Goal: Task Accomplishment & Management: Manage account settings

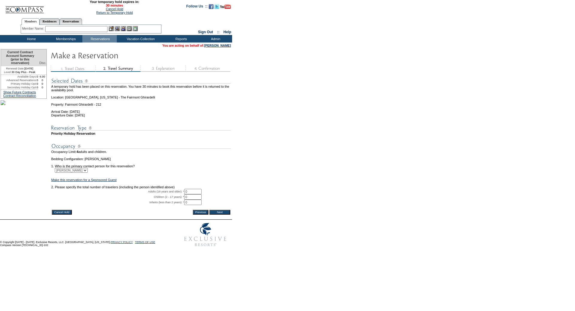
click at [60, 215] on input "Cancel Hold" at bounding box center [62, 212] width 20 height 5
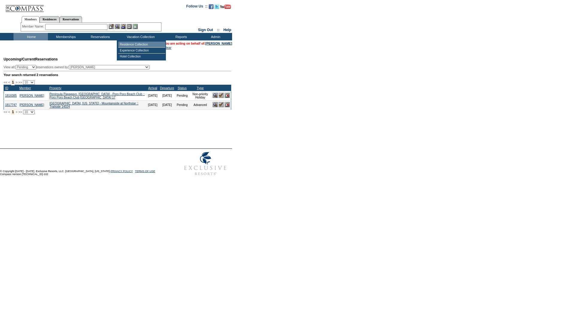
click at [136, 43] on td "Residence Collection" at bounding box center [141, 45] width 47 height 6
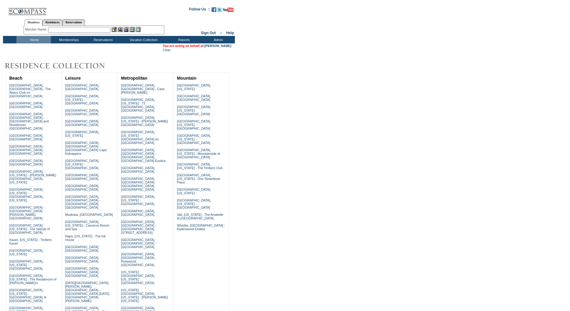
scroll to position [120, 0]
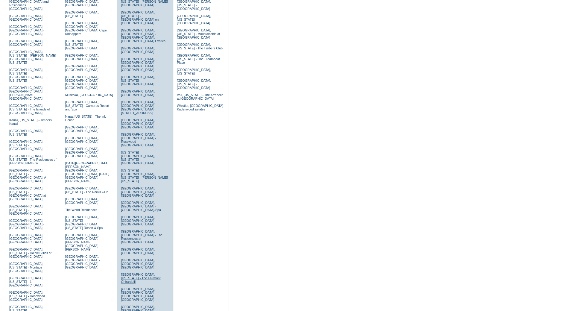
click at [134, 273] on link "[GEOGRAPHIC_DATA], [US_STATE] - The Fairmont Ghirardelli" at bounding box center [141, 278] width 40 height 11
